Goal: Check status: Check status

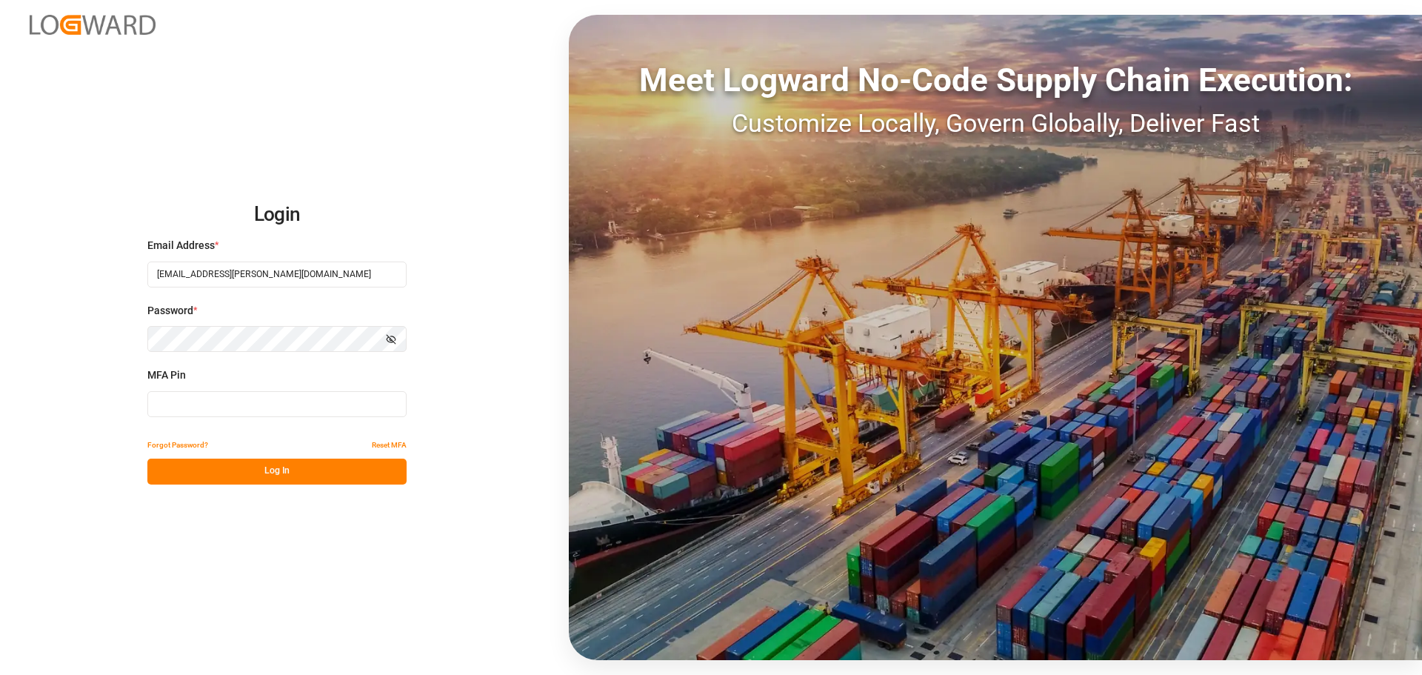
click at [243, 400] on input at bounding box center [276, 404] width 259 height 26
type input "083343"
click at [250, 472] on button "Log In" at bounding box center [276, 471] width 259 height 26
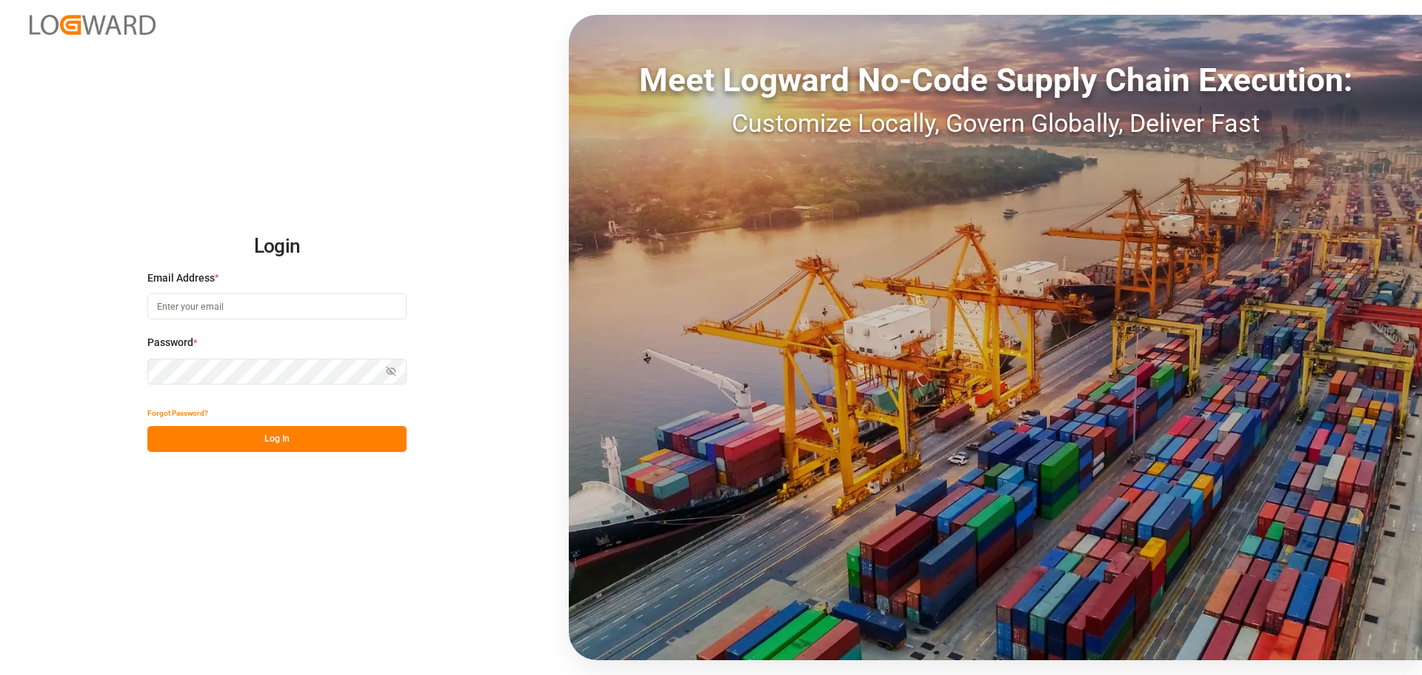
type input "[EMAIL_ADDRESS][PERSON_NAME][DOMAIN_NAME]"
click at [282, 433] on button "Log In" at bounding box center [276, 439] width 259 height 26
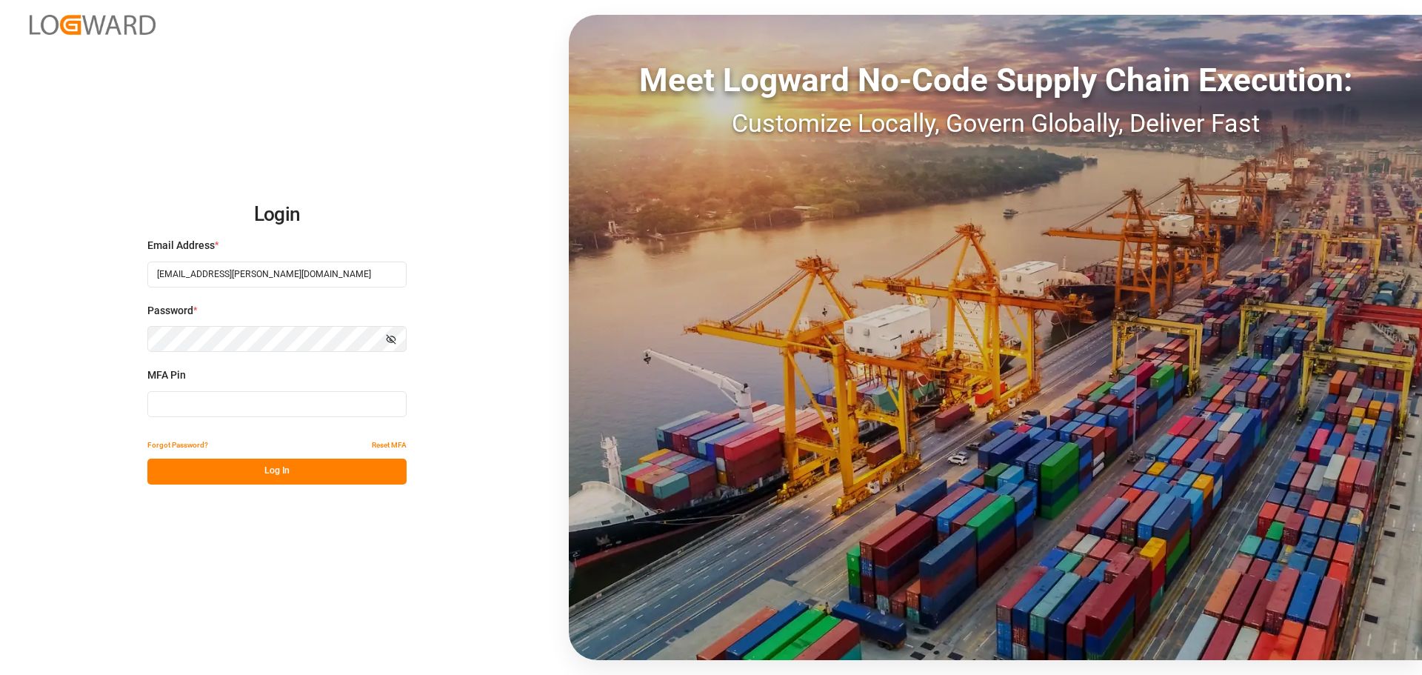
click at [279, 408] on input at bounding box center [276, 404] width 259 height 26
type input "915864"
click at [252, 473] on button "Log In" at bounding box center [276, 471] width 259 height 26
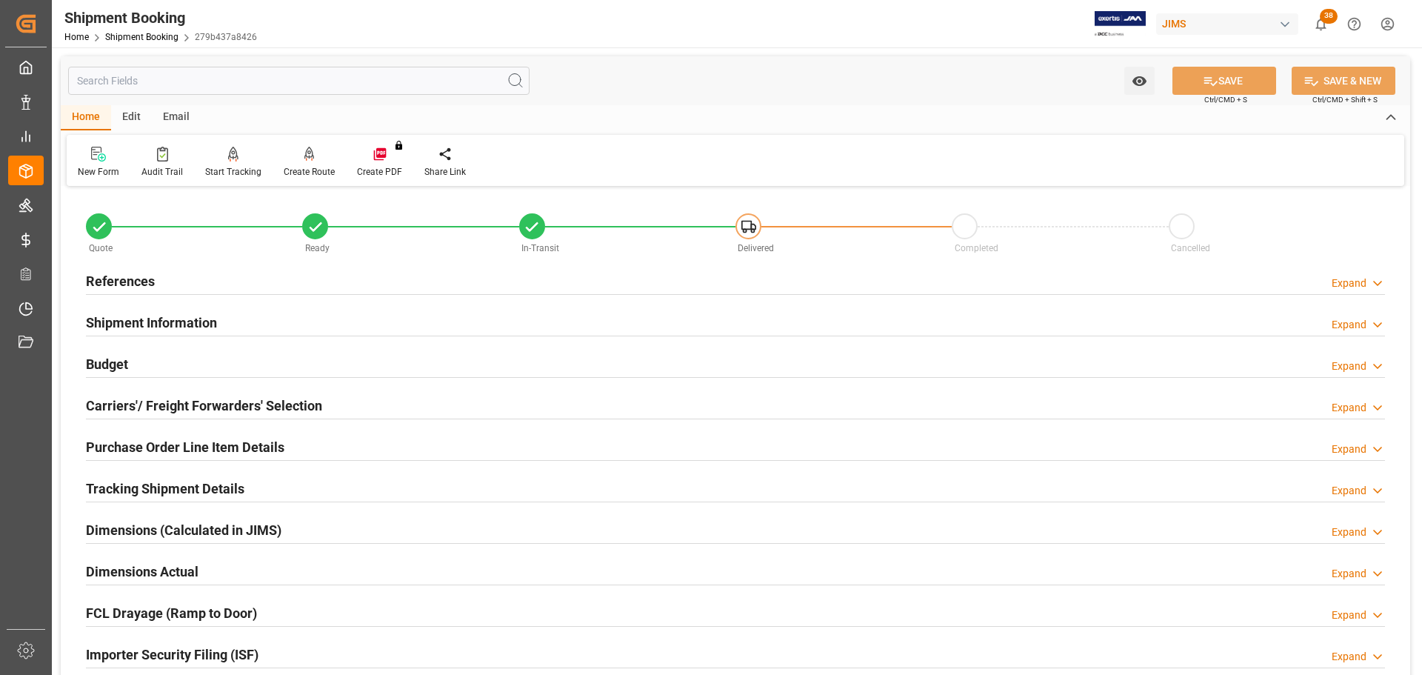
click at [328, 276] on div "References Expand" at bounding box center [735, 280] width 1299 height 28
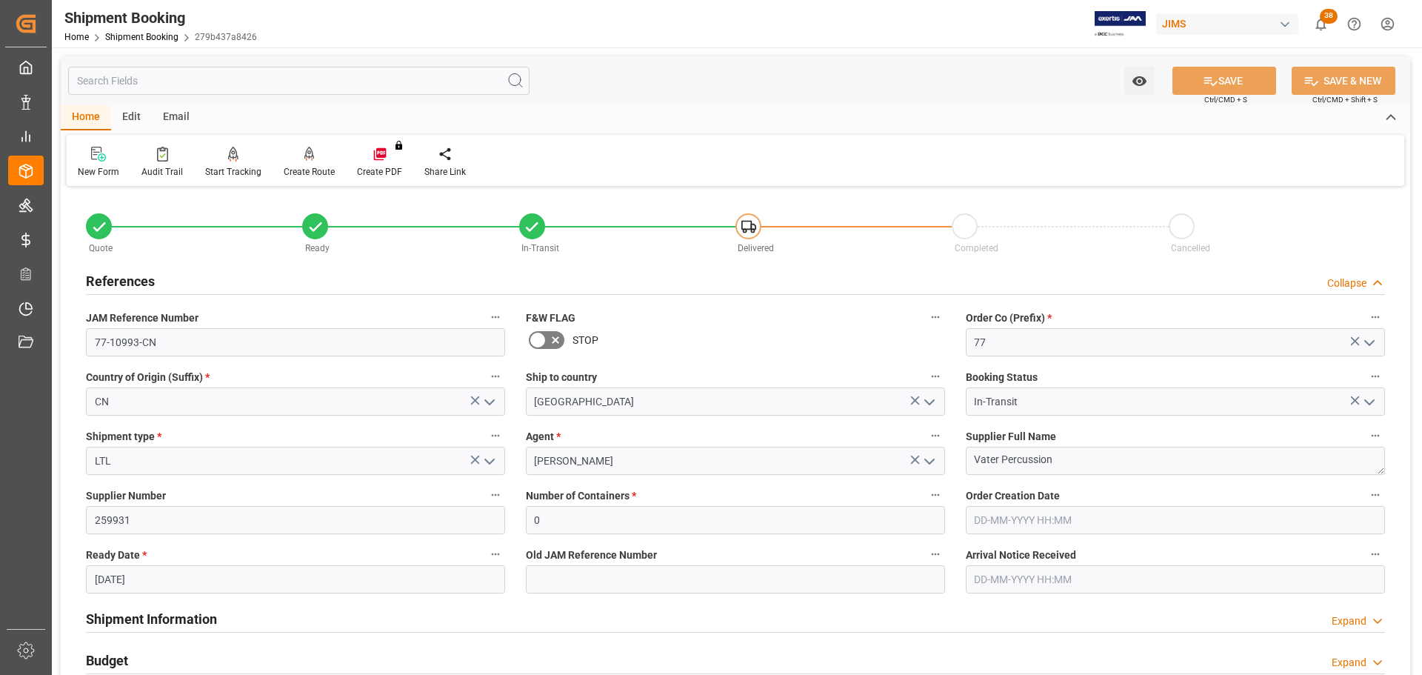
click at [328, 276] on div "References Collapse" at bounding box center [735, 280] width 1299 height 28
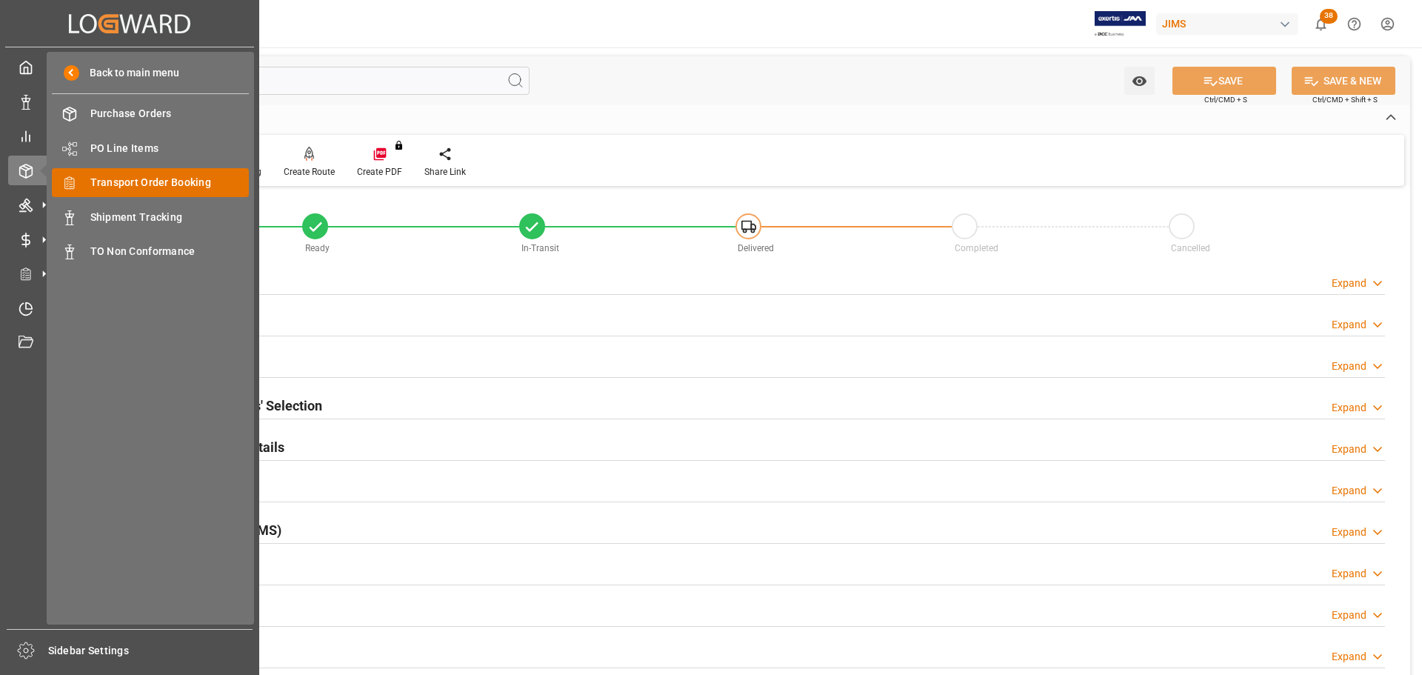
click at [173, 184] on span "Transport Order Booking" at bounding box center [169, 183] width 159 height 16
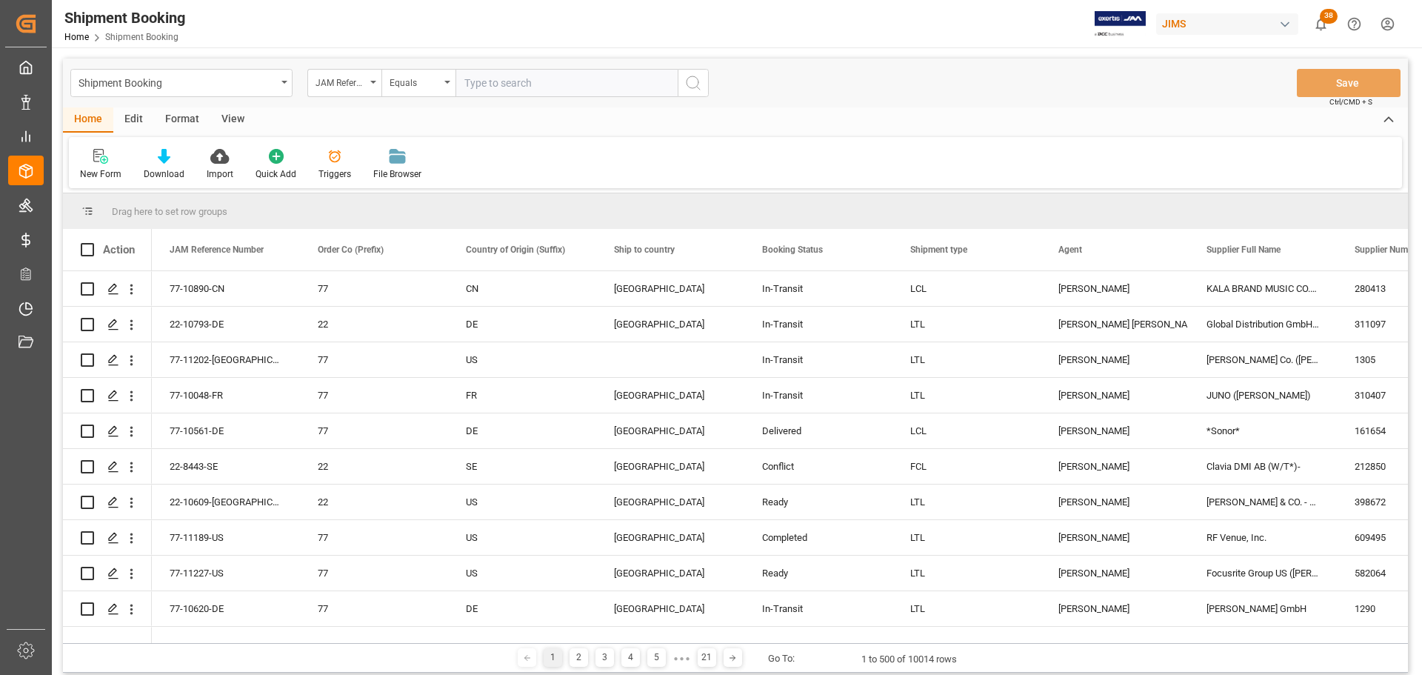
click at [517, 91] on input "text" at bounding box center [566, 83] width 222 height 28
paste input "77-11186-US"
type input "77-11186-US"
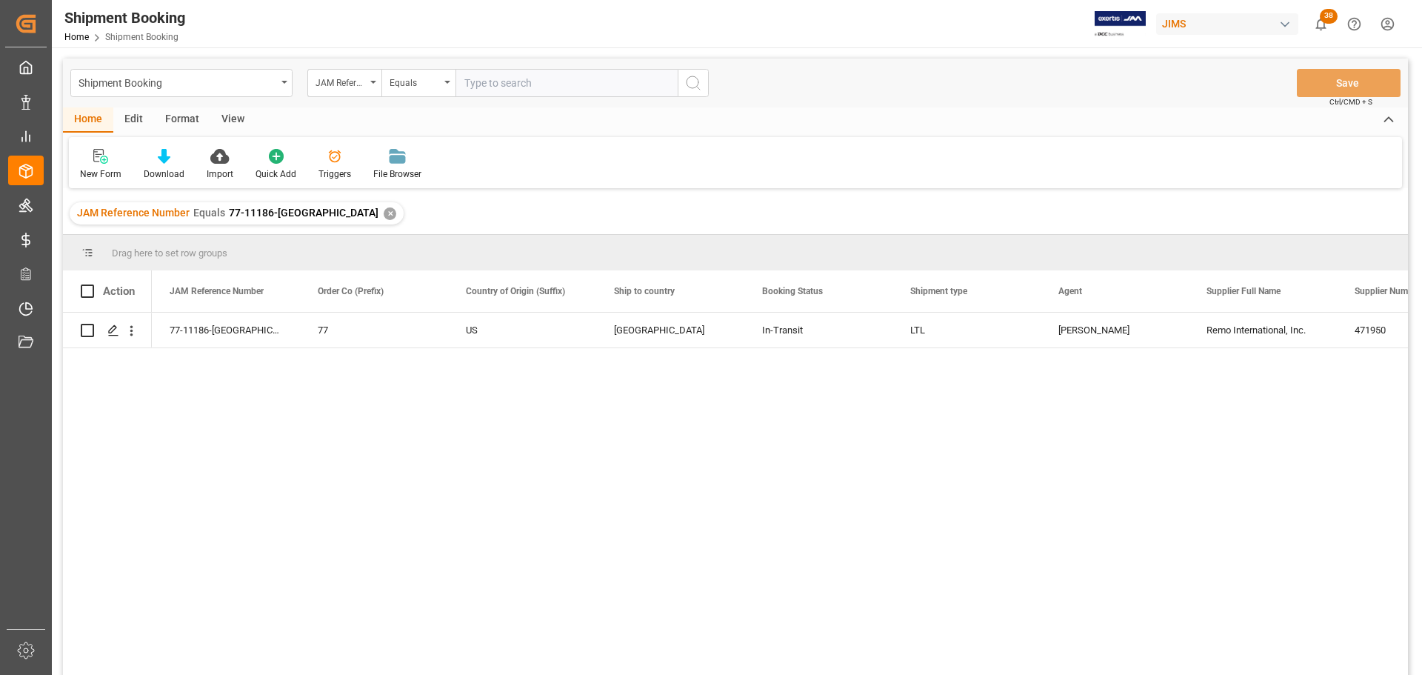
click at [897, 458] on div "77-11186-US 77 US Canada In-Transit LTL Manthan Sutaria Remo International, Inc…" at bounding box center [780, 498] width 1256 height 372
